Goal: Task Accomplishment & Management: Use online tool/utility

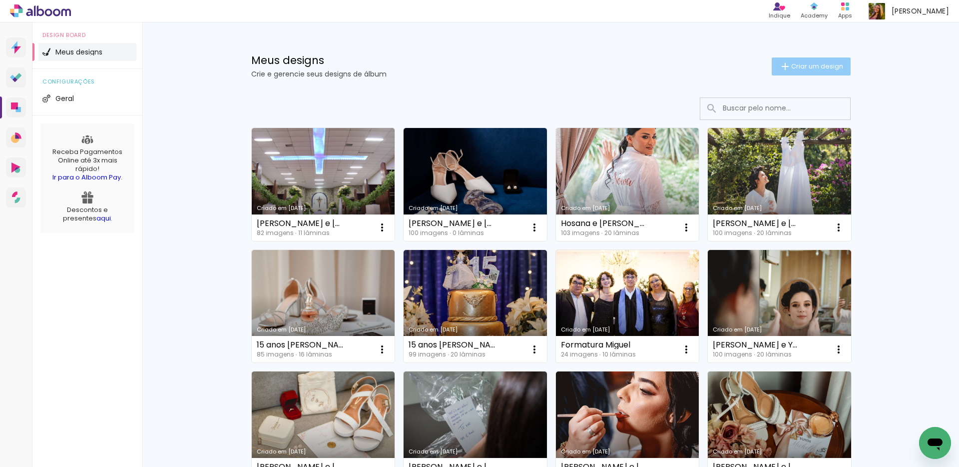
click at [822, 67] on span "Criar um design" at bounding box center [817, 66] width 52 height 6
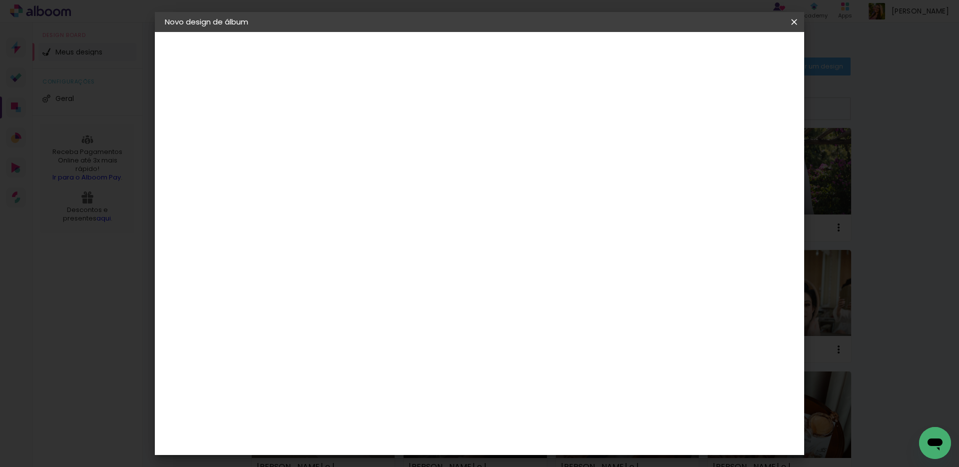
click at [328, 138] on input at bounding box center [328, 133] width 0 height 15
type input "[PERSON_NAME] e [PERSON_NAME]"
type paper-input "[PERSON_NAME] e [PERSON_NAME]"
click at [431, 61] on paper-button "Avançar" at bounding box center [406, 52] width 49 height 17
click at [516, 132] on div at bounding box center [468, 134] width 96 height 13
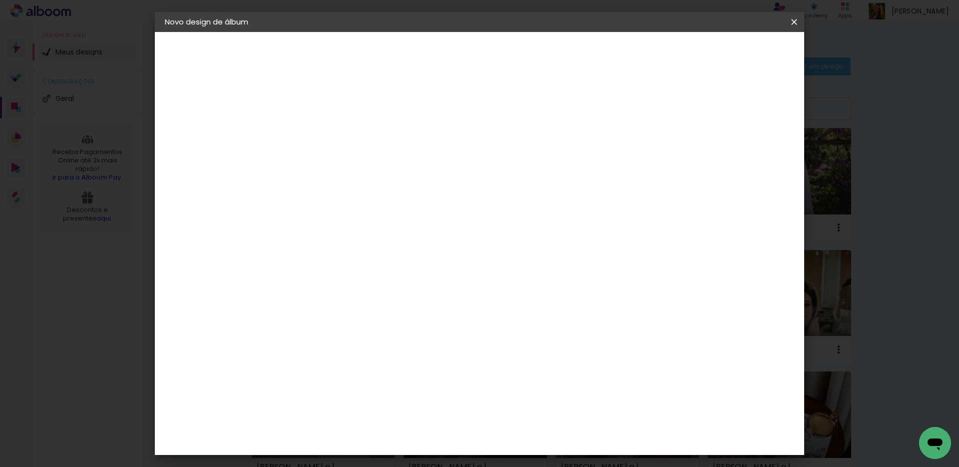
click at [516, 147] on paper-item "Tamanho Livre" at bounding box center [468, 152] width 96 height 22
click at [515, 58] on paper-button "Avançar" at bounding box center [490, 52] width 49 height 17
click at [742, 58] on paper-button "Iniciar design" at bounding box center [708, 52] width 65 height 17
